Goal: Information Seeking & Learning: Learn about a topic

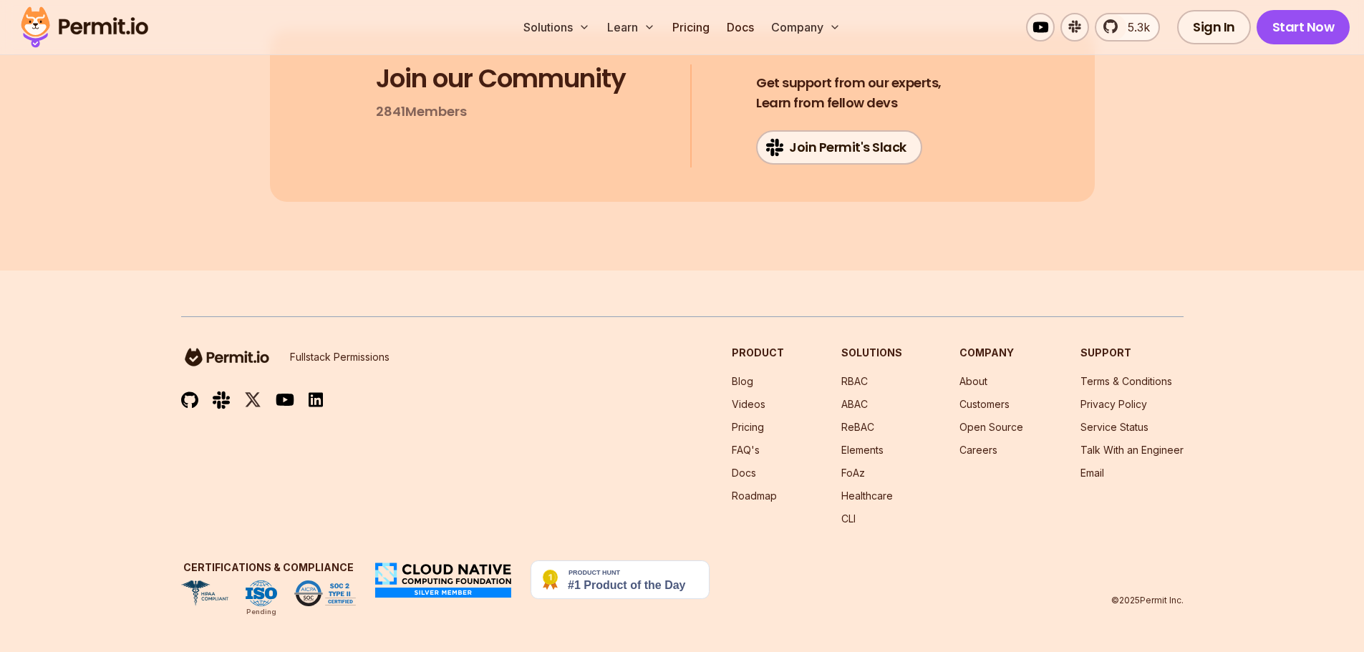
scroll to position [12030, 0]
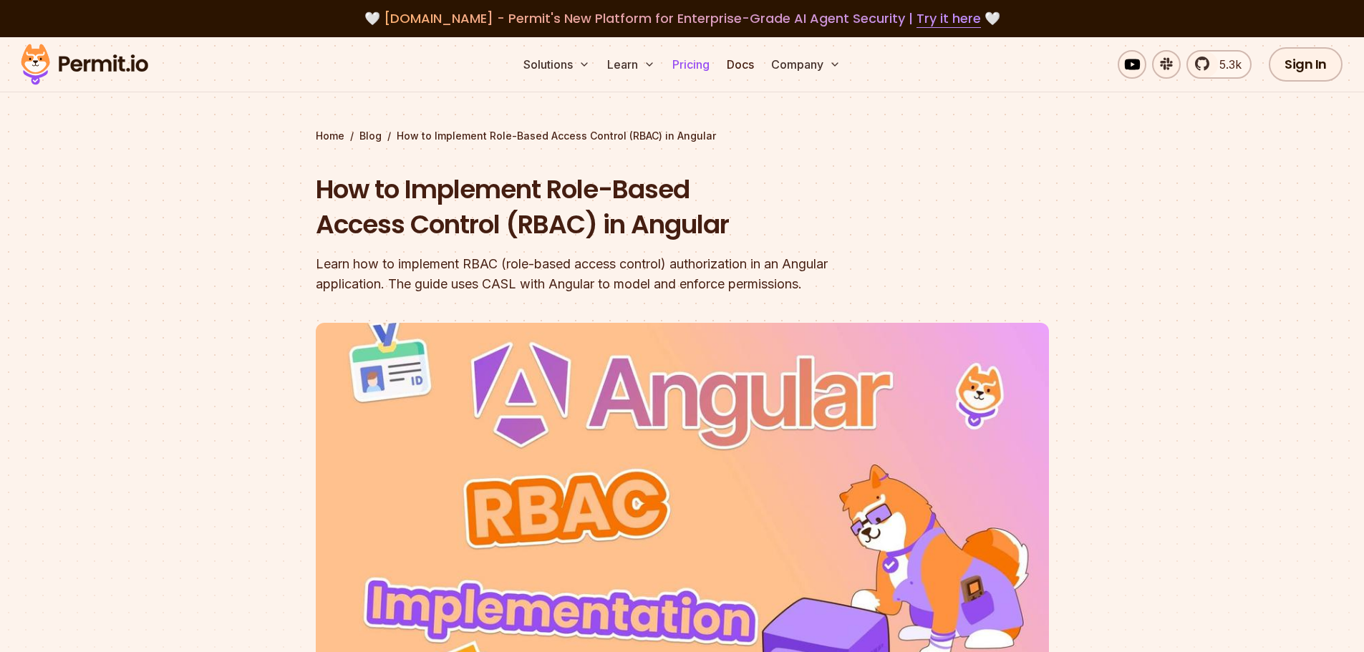
click at [708, 66] on link "Pricing" at bounding box center [691, 64] width 49 height 29
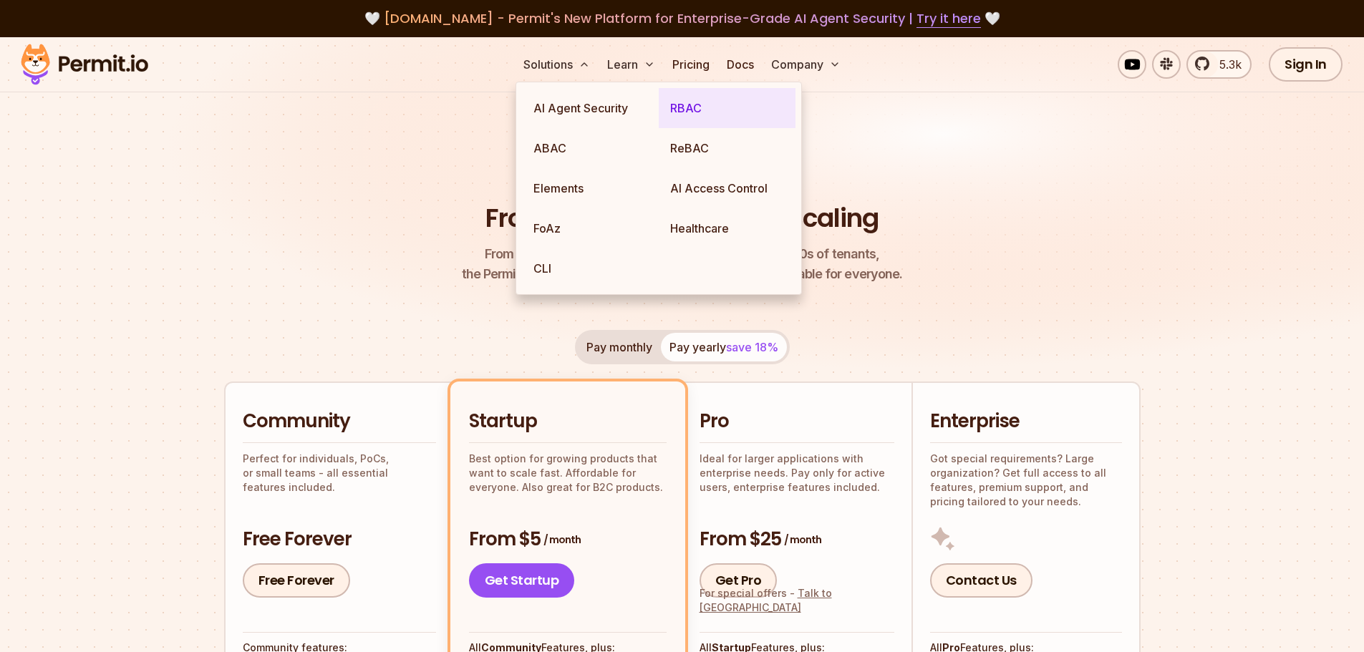
click at [682, 112] on link "RBAC" at bounding box center [727, 108] width 137 height 40
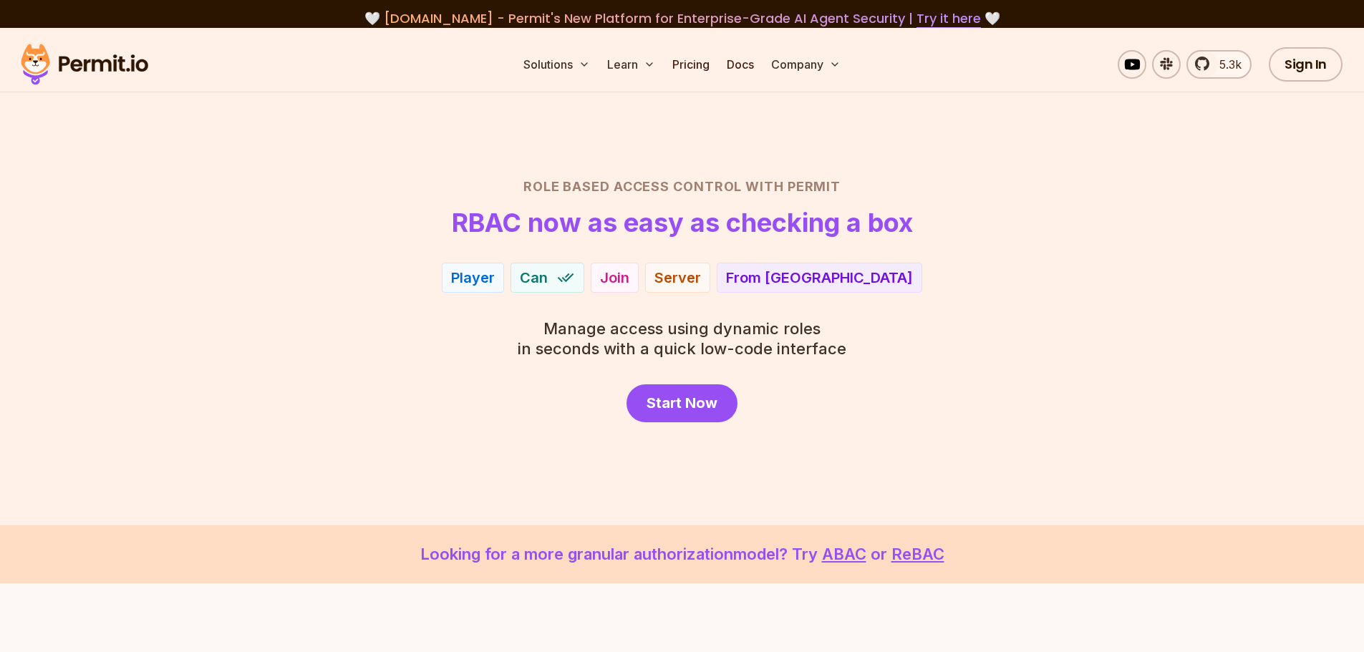
click at [495, 284] on div "Player" at bounding box center [473, 278] width 44 height 20
click at [548, 271] on span "Can" at bounding box center [534, 278] width 28 height 20
click at [639, 273] on div "Join" at bounding box center [615, 278] width 48 height 30
drag, startPoint x: 736, startPoint y: 273, endPoint x: 803, endPoint y: 276, distance: 67.4
click at [701, 273] on div "Server" at bounding box center [678, 278] width 47 height 20
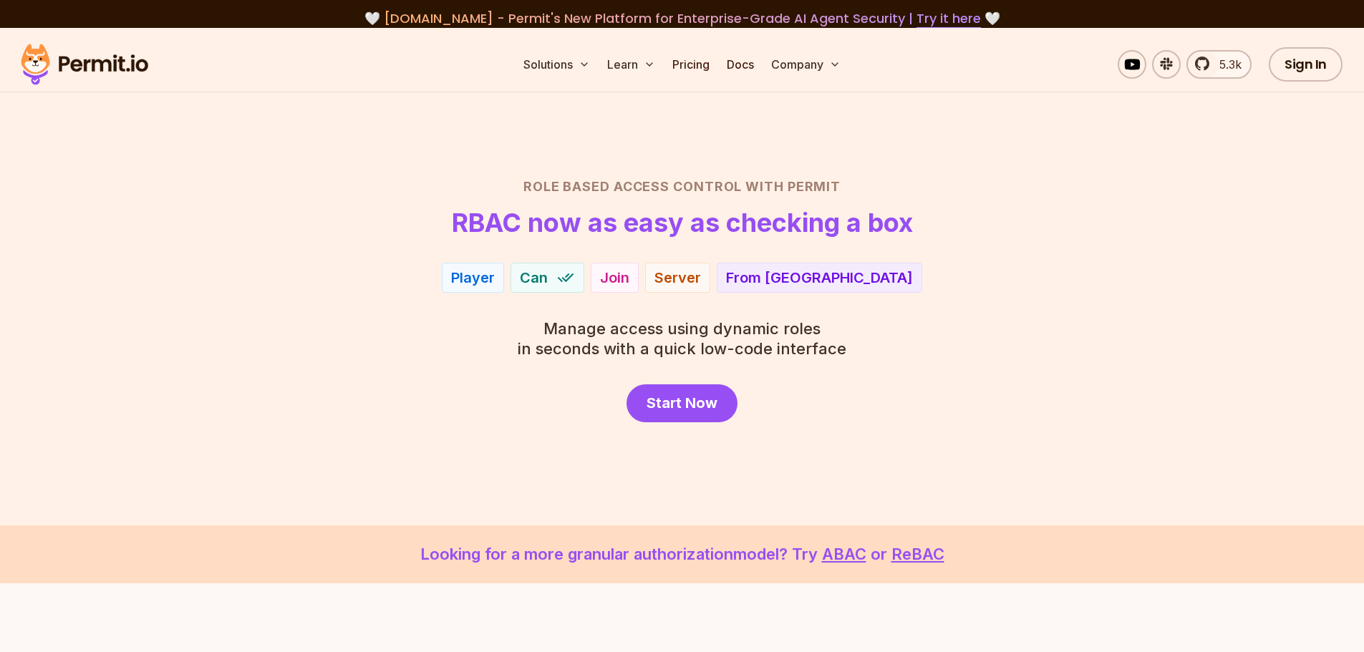
click at [809, 276] on div "From [GEOGRAPHIC_DATA]" at bounding box center [819, 278] width 187 height 20
click at [803, 305] on div "Role Based Access Control with Permit RBAC now as easy as checking a box Player…" at bounding box center [682, 300] width 1003 height 246
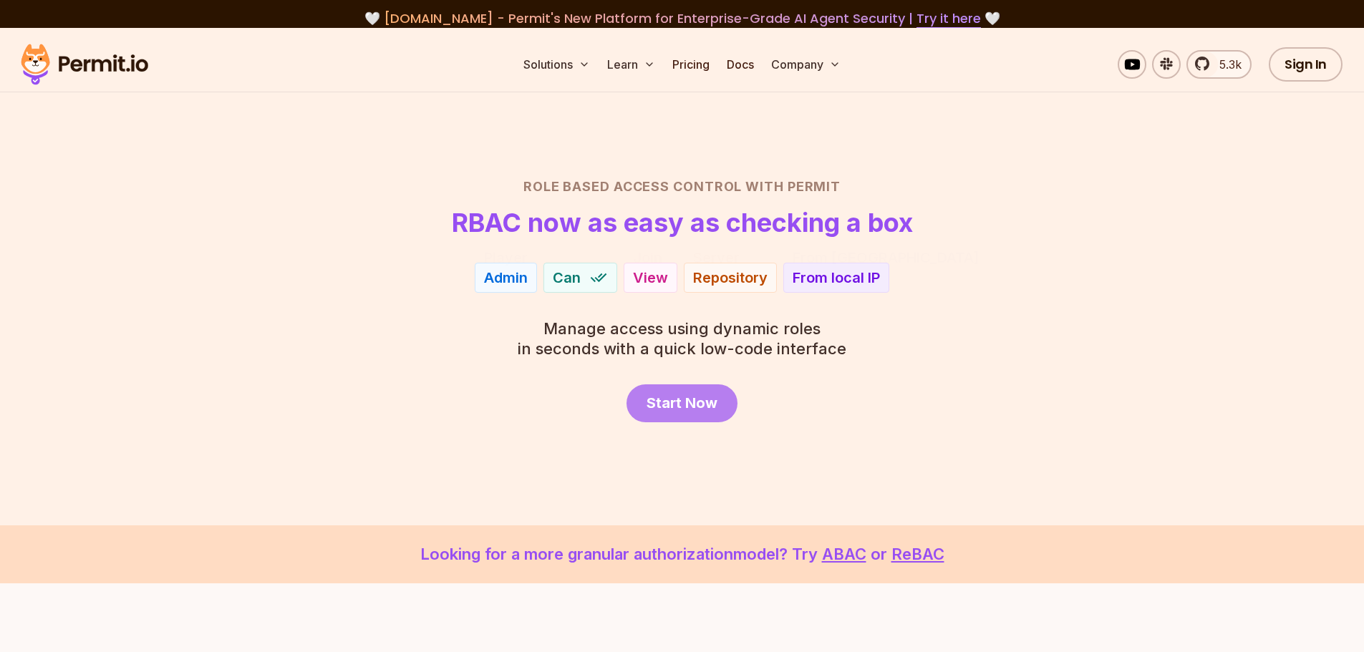
click at [693, 397] on span "Start Now" at bounding box center [682, 403] width 71 height 20
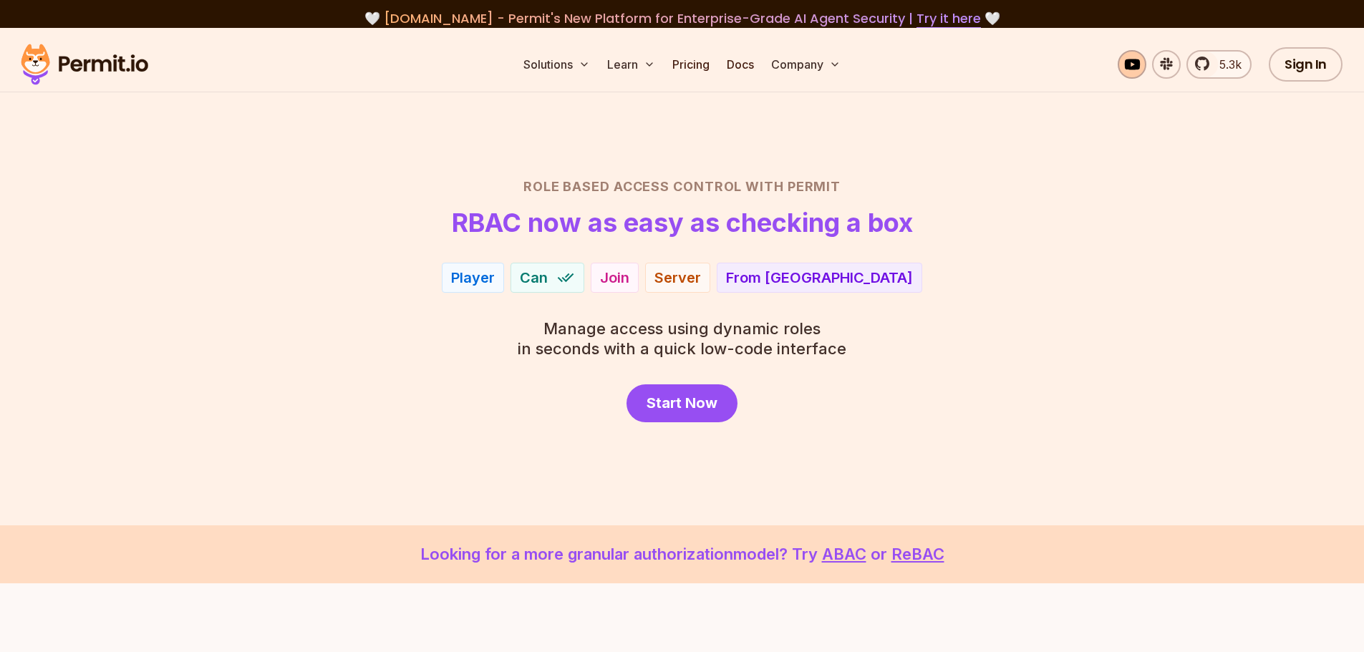
click at [1129, 64] on link at bounding box center [1132, 64] width 29 height 29
click at [745, 69] on link "Docs" at bounding box center [740, 64] width 39 height 29
